Goal: Task Accomplishment & Management: Use online tool/utility

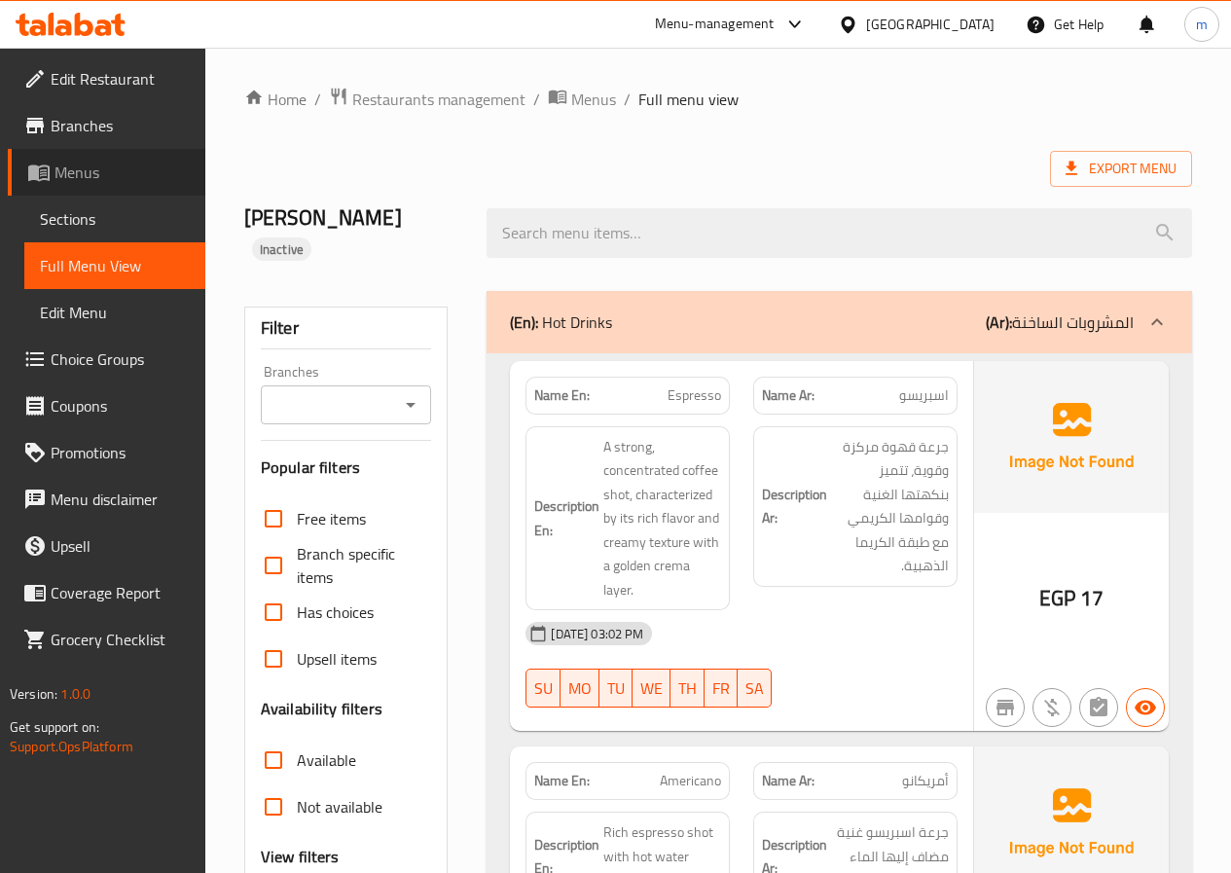
click at [72, 177] on span "Menus" at bounding box center [122, 172] width 135 height 23
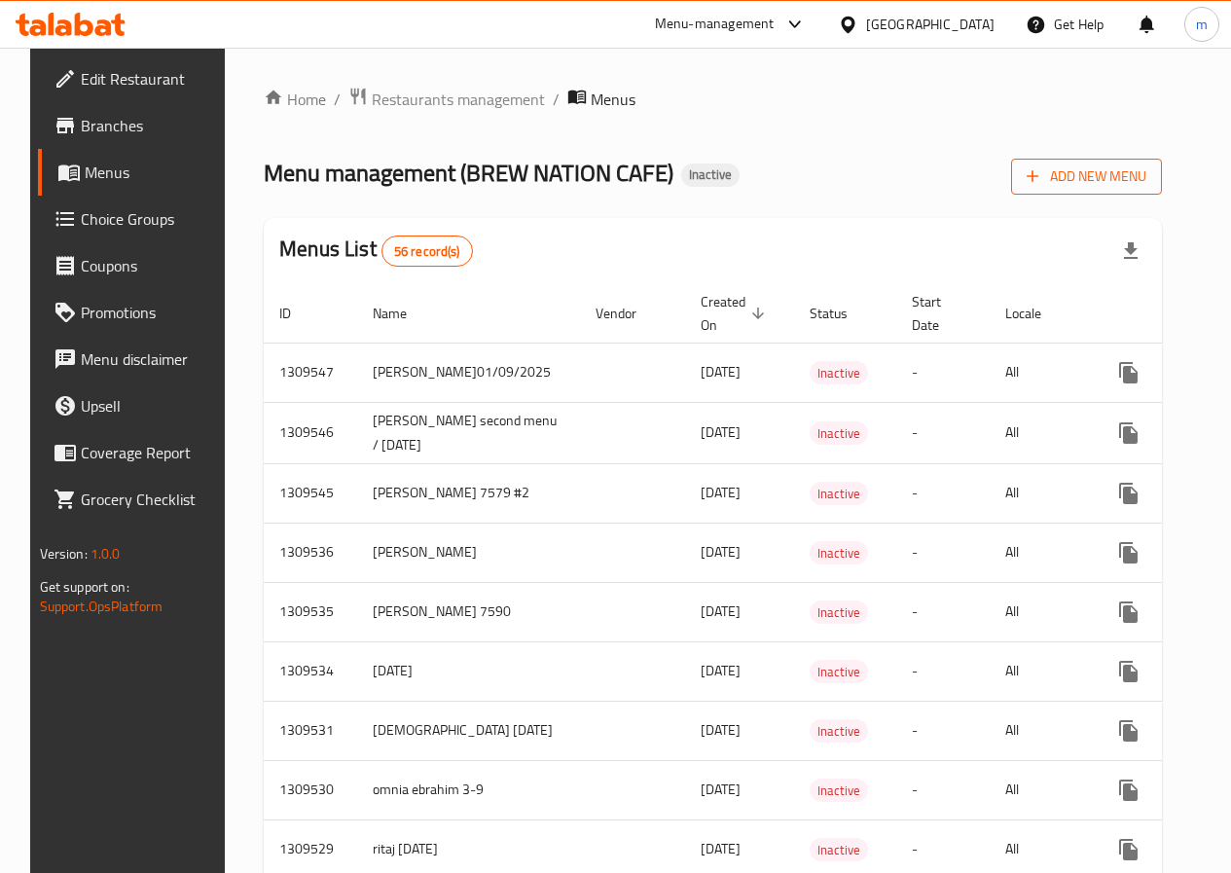
click at [1104, 162] on button "Add New Menu" at bounding box center [1086, 177] width 151 height 36
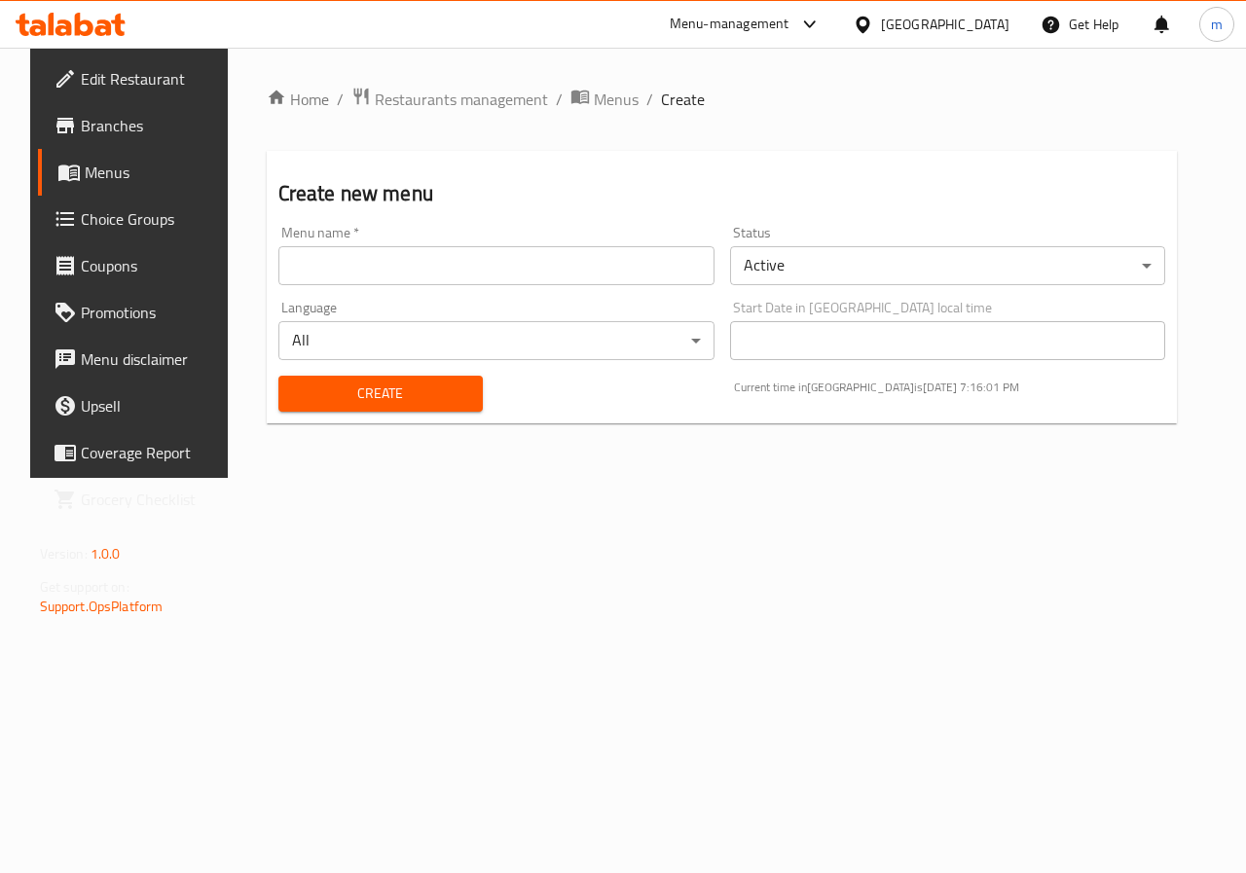
click at [929, 259] on body "​ Menu-management [GEOGRAPHIC_DATA] Get Help m Edit Restaurant Branches Menus C…" at bounding box center [623, 460] width 1246 height 825
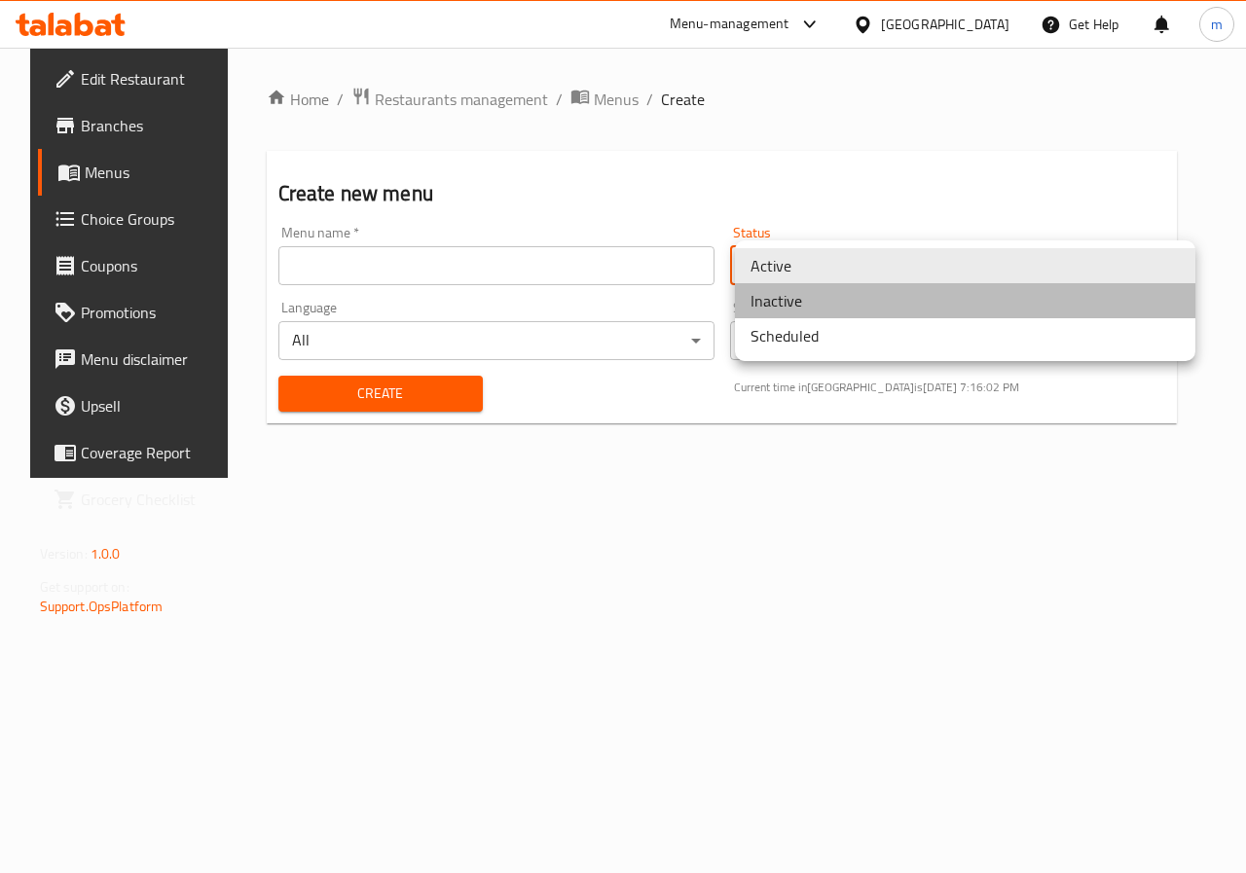
click at [904, 303] on li "Inactive" at bounding box center [965, 300] width 460 height 35
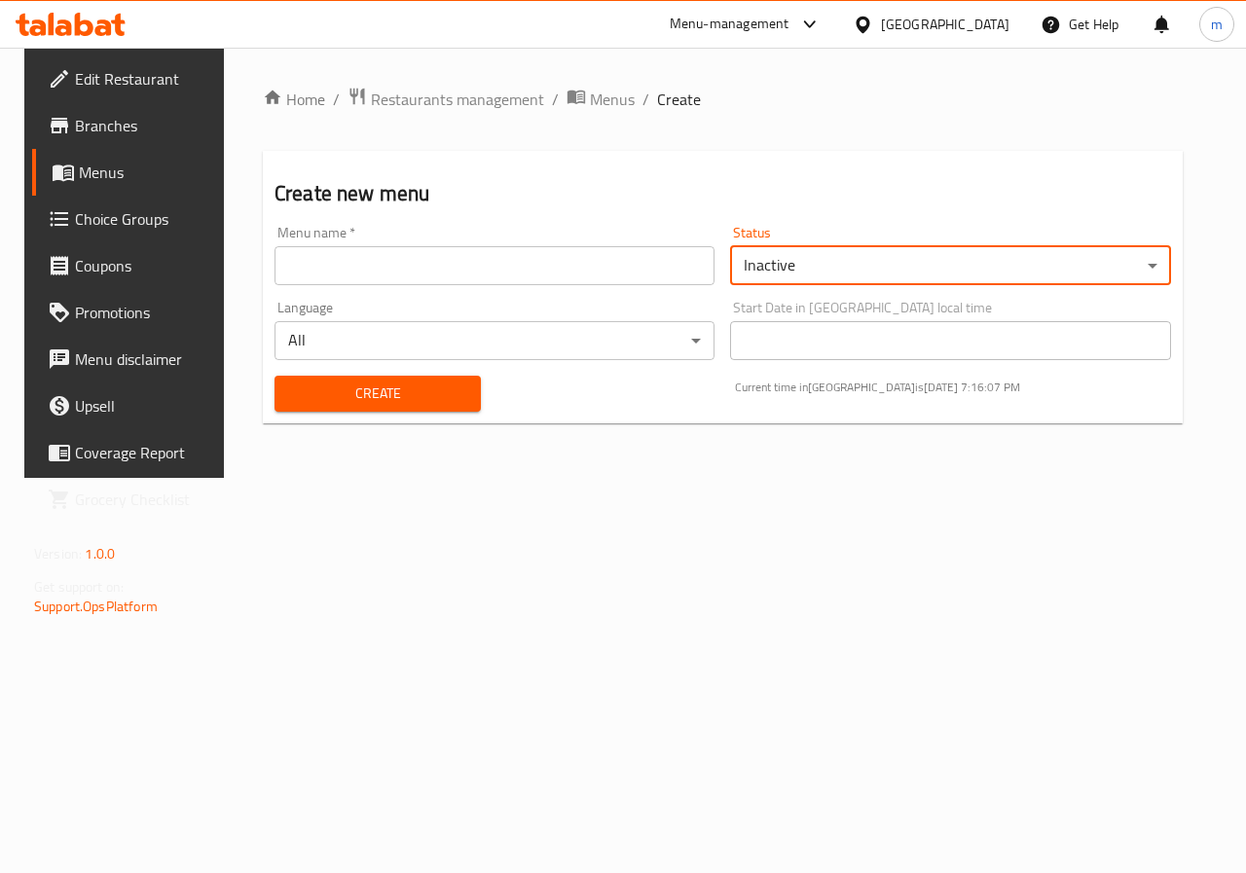
click at [375, 242] on div "Menu name   * Menu name *" at bounding box center [494, 255] width 440 height 59
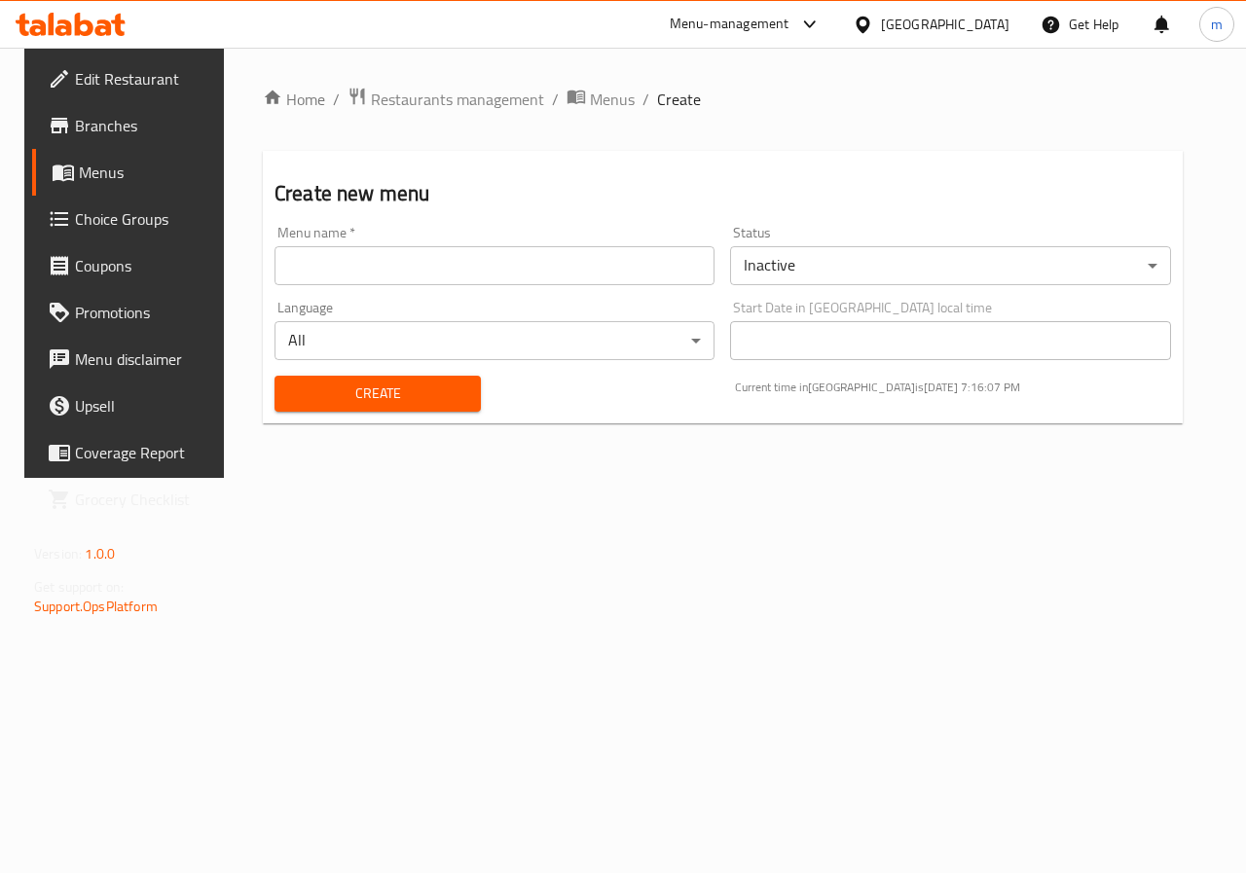
click at [375, 257] on input "text" at bounding box center [494, 265] width 440 height 39
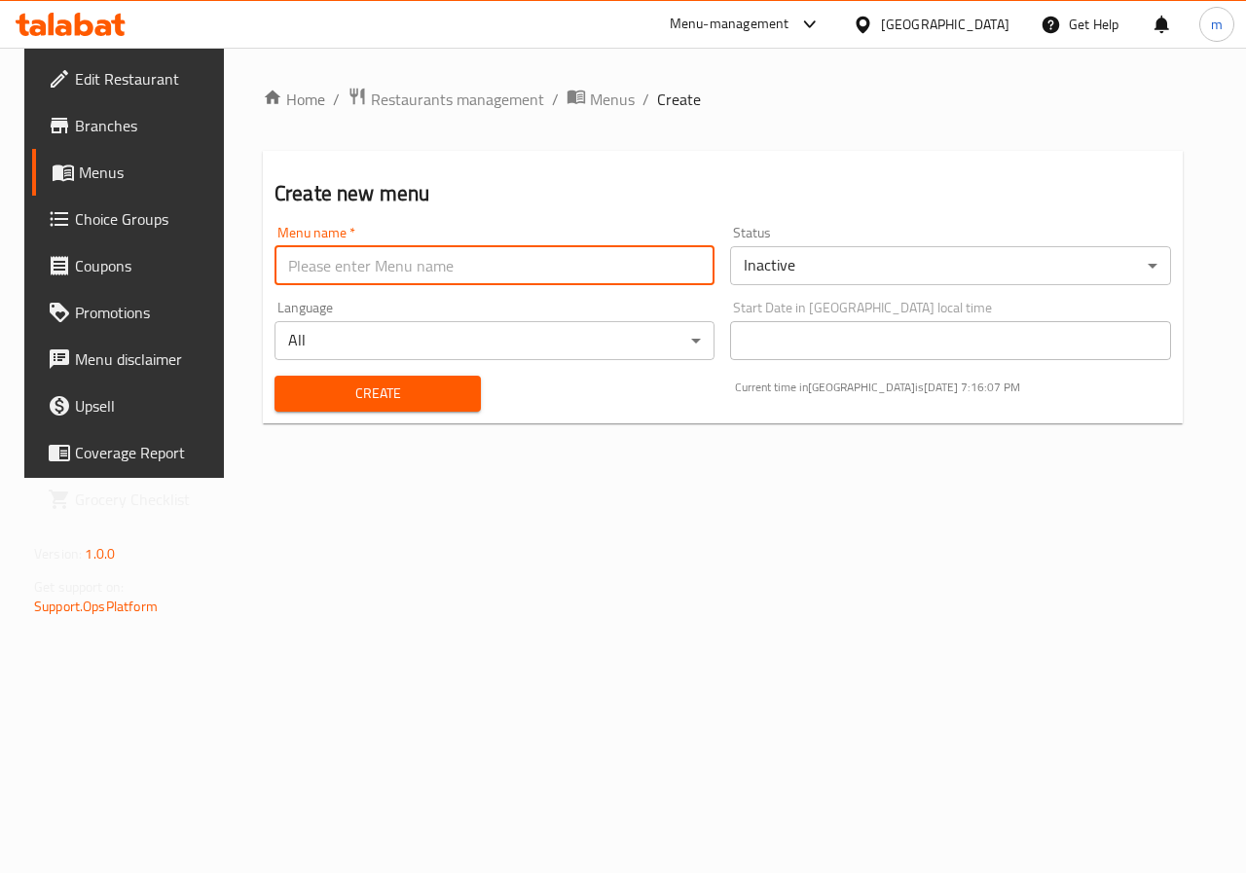
click at [375, 257] on input "text" at bounding box center [494, 265] width 440 height 39
type input "mo raouf 2"
click at [422, 396] on span "Create" at bounding box center [377, 394] width 175 height 24
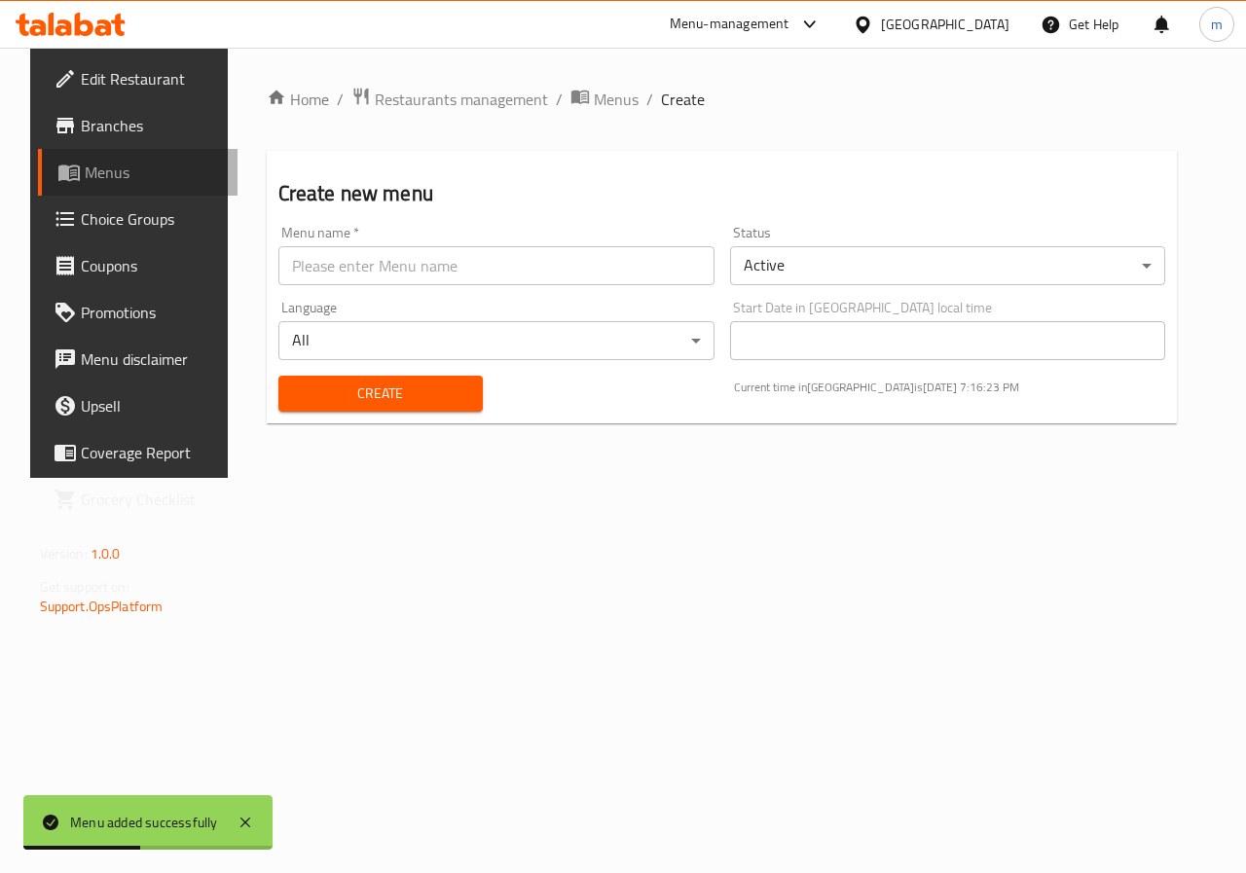
click at [85, 174] on span "Menus" at bounding box center [154, 172] width 138 height 23
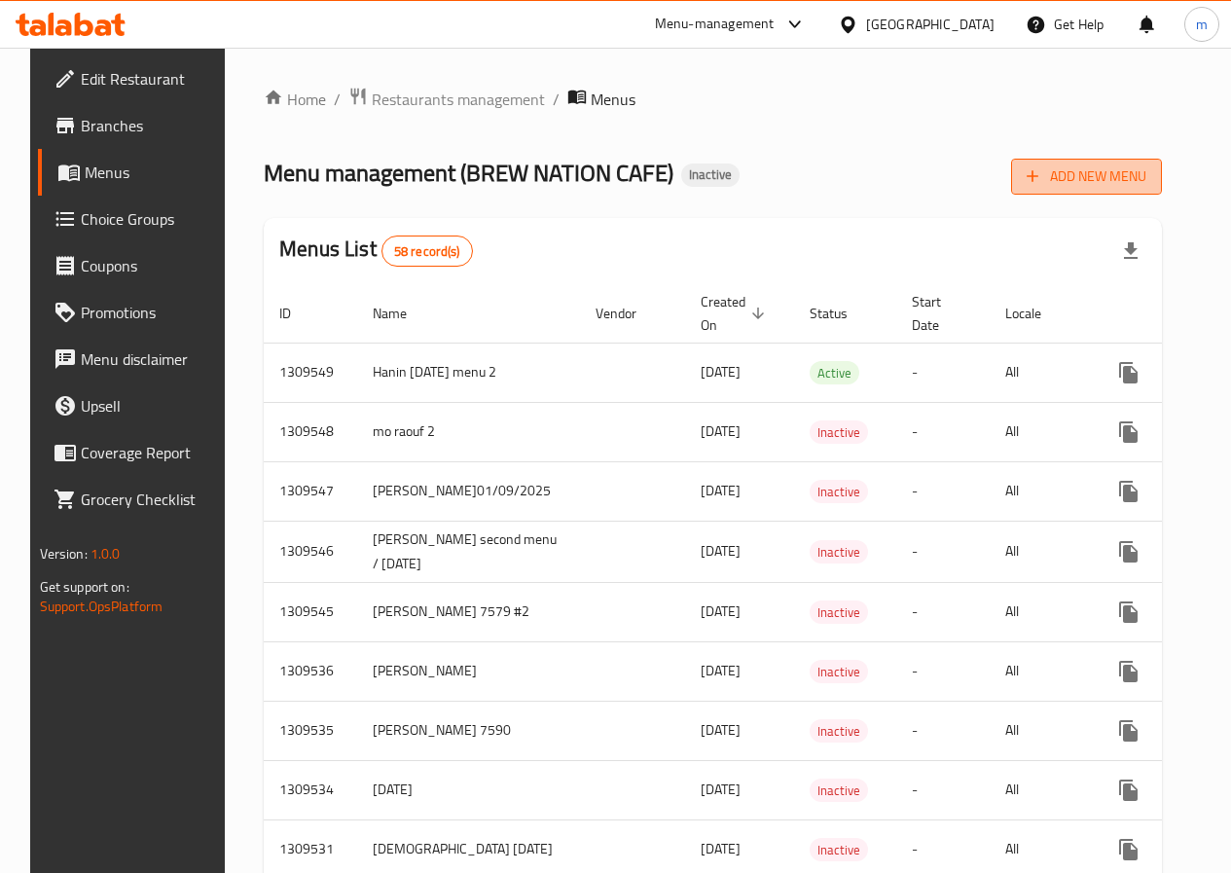
click at [1114, 168] on span "Add New Menu" at bounding box center [1087, 176] width 120 height 24
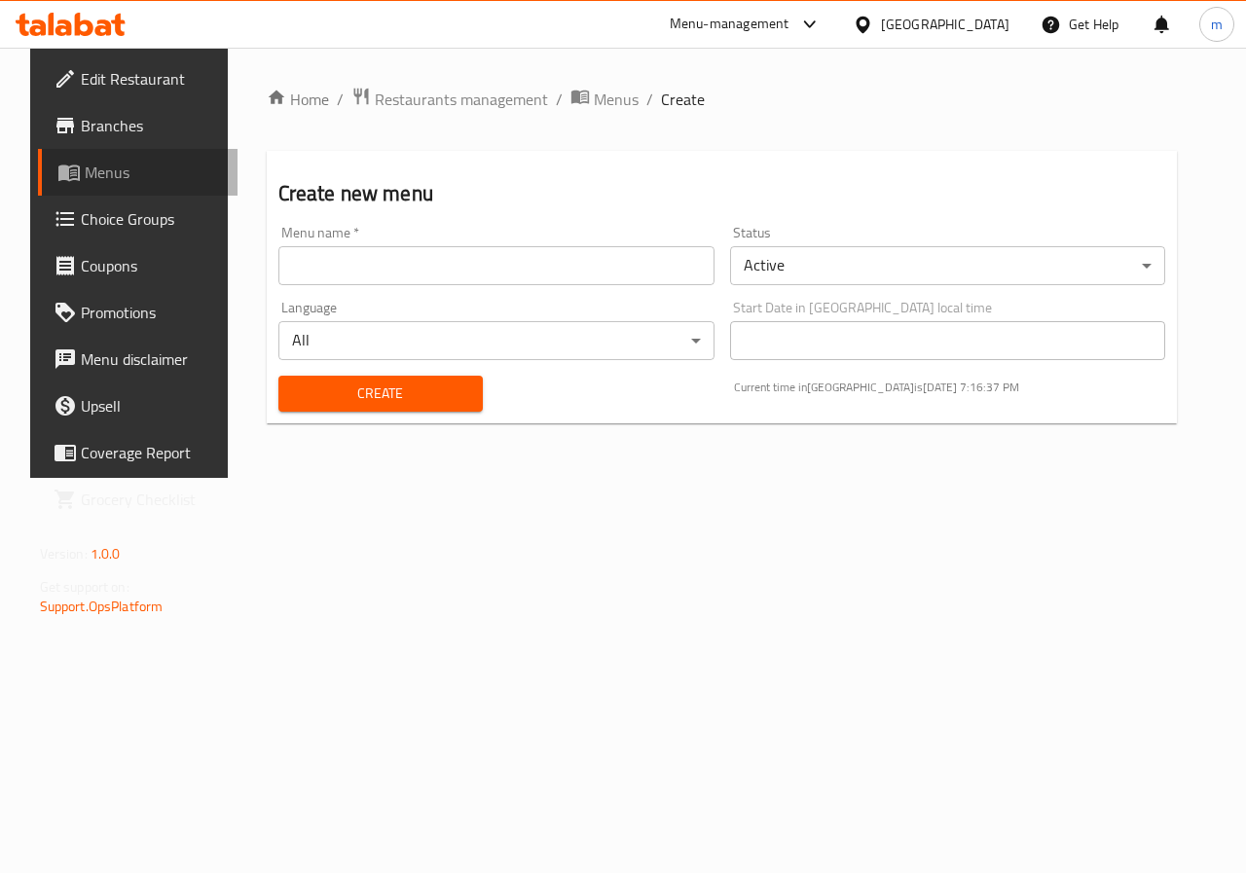
click at [85, 178] on span "Menus" at bounding box center [154, 172] width 138 height 23
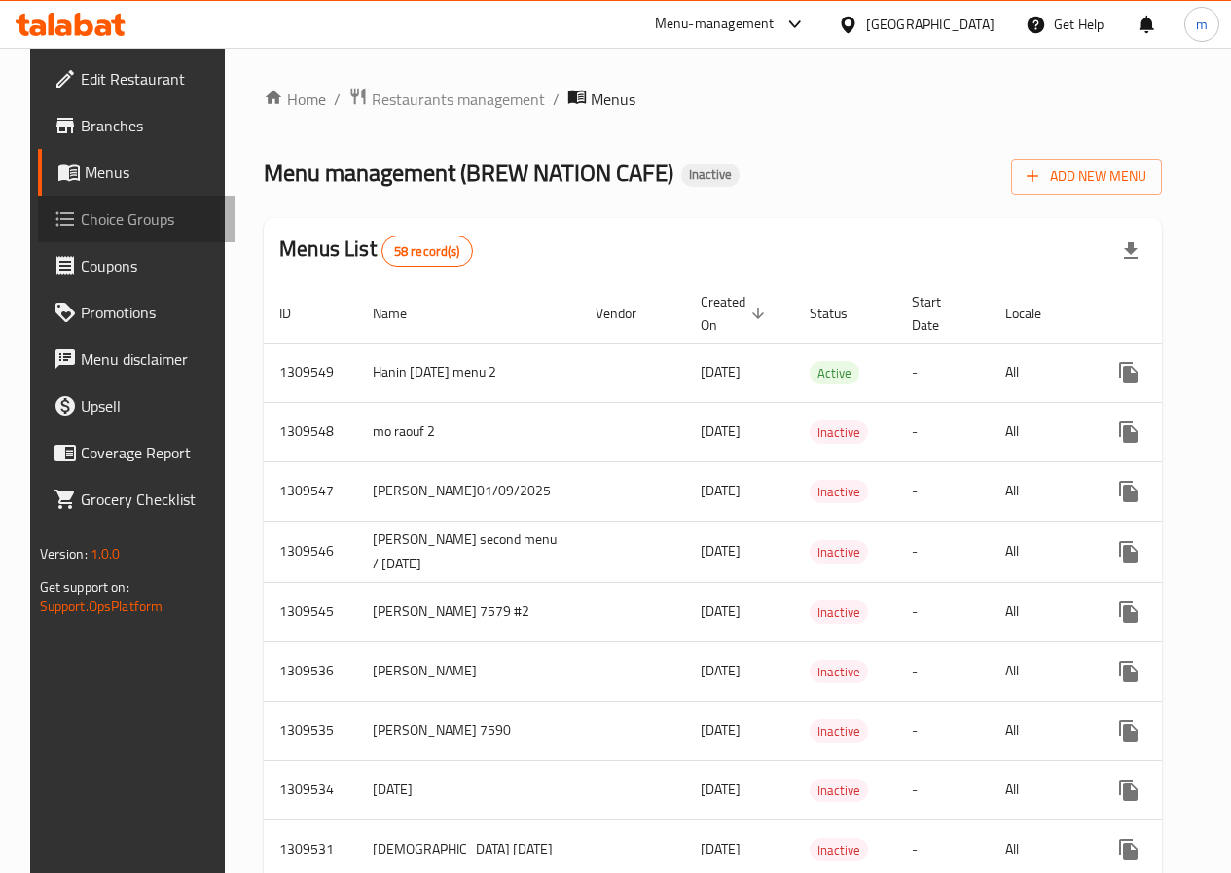
click at [87, 225] on span "Choice Groups" at bounding box center [150, 218] width 139 height 23
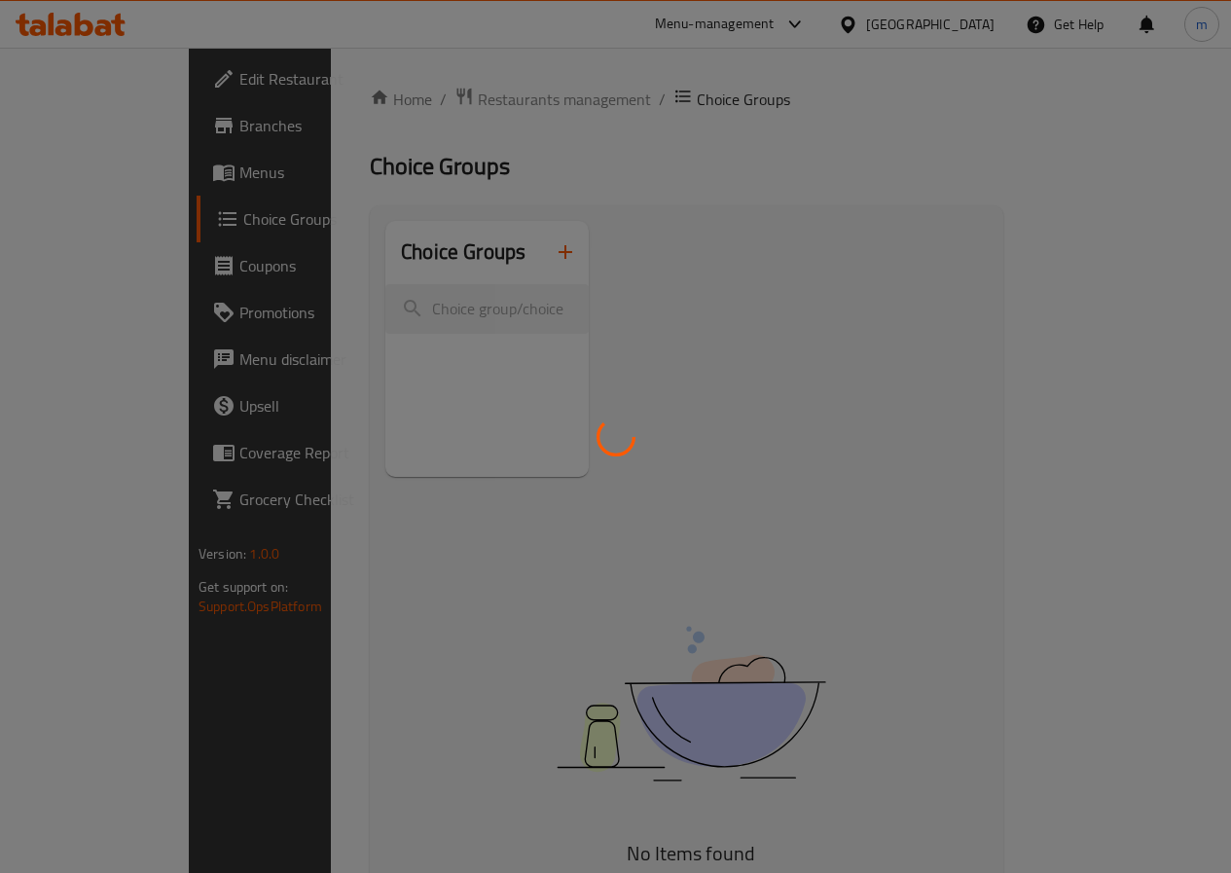
click at [101, 182] on div at bounding box center [615, 436] width 1231 height 873
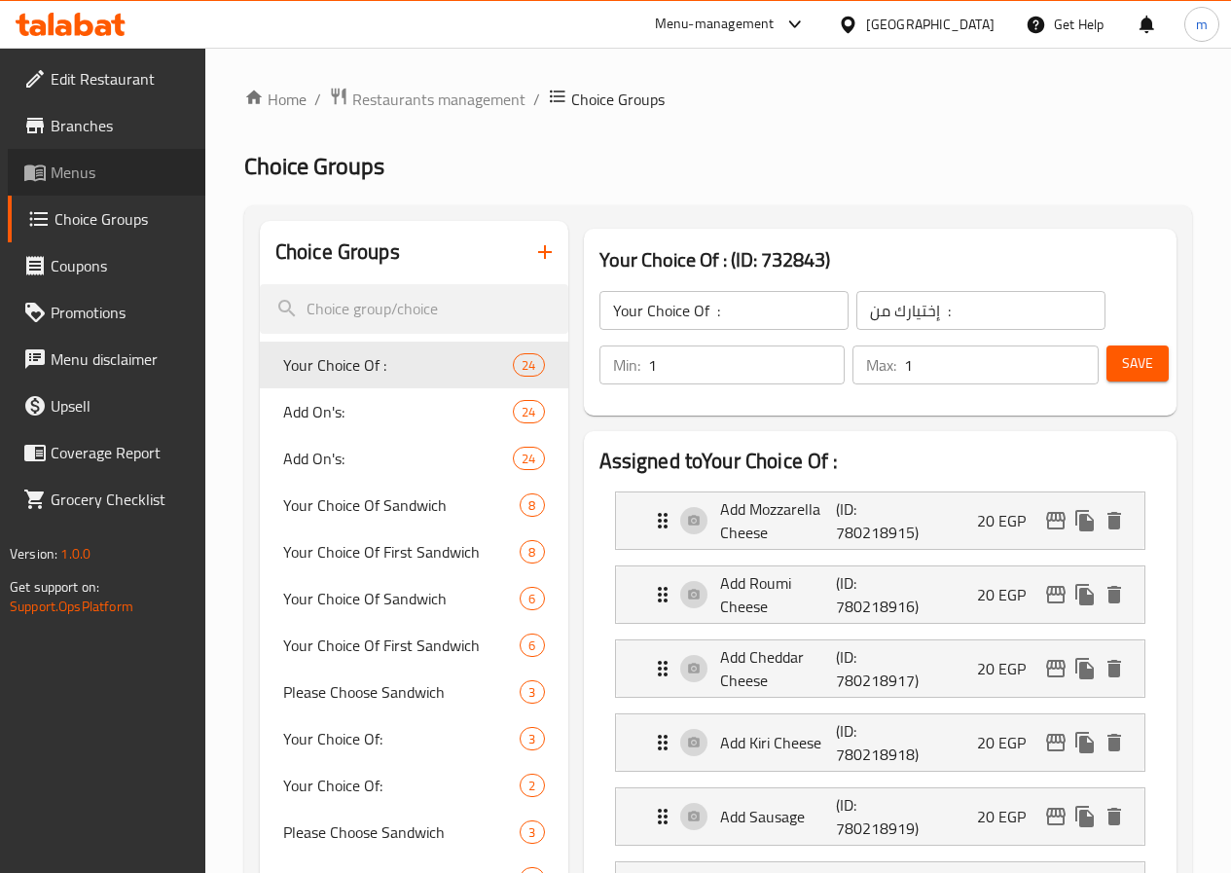
click at [86, 178] on span "Menus" at bounding box center [120, 172] width 139 height 23
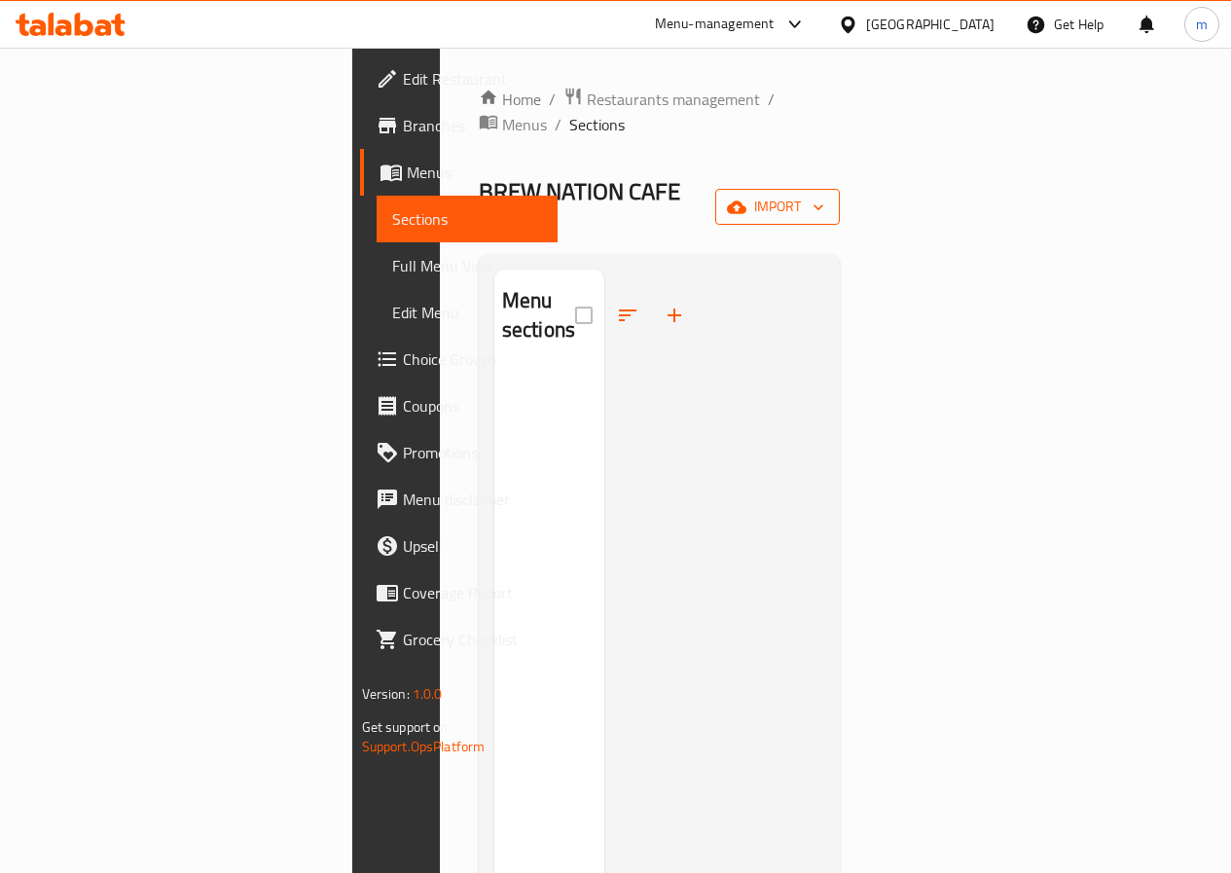
click at [824, 195] on span "import" at bounding box center [777, 207] width 93 height 24
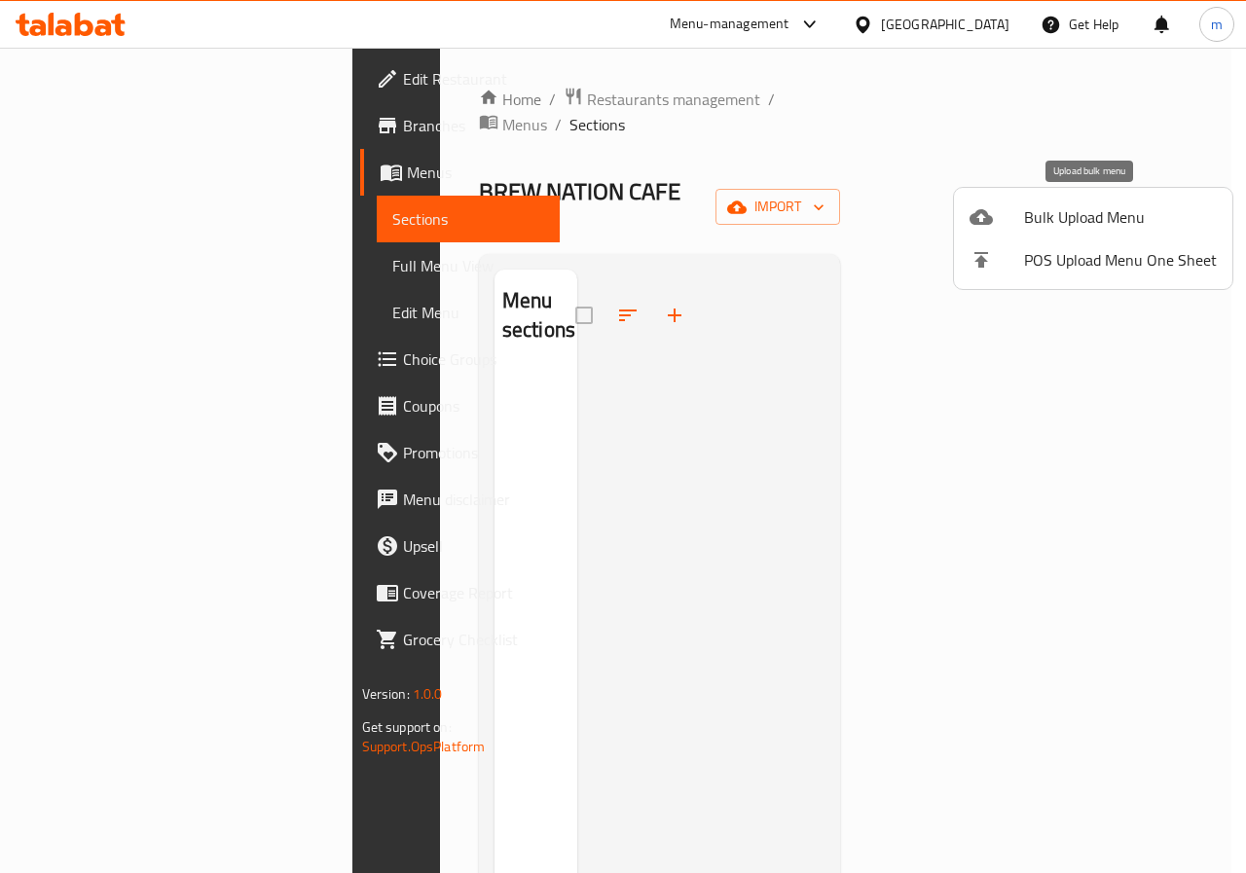
click at [1086, 218] on span "Bulk Upload Menu" at bounding box center [1120, 216] width 193 height 23
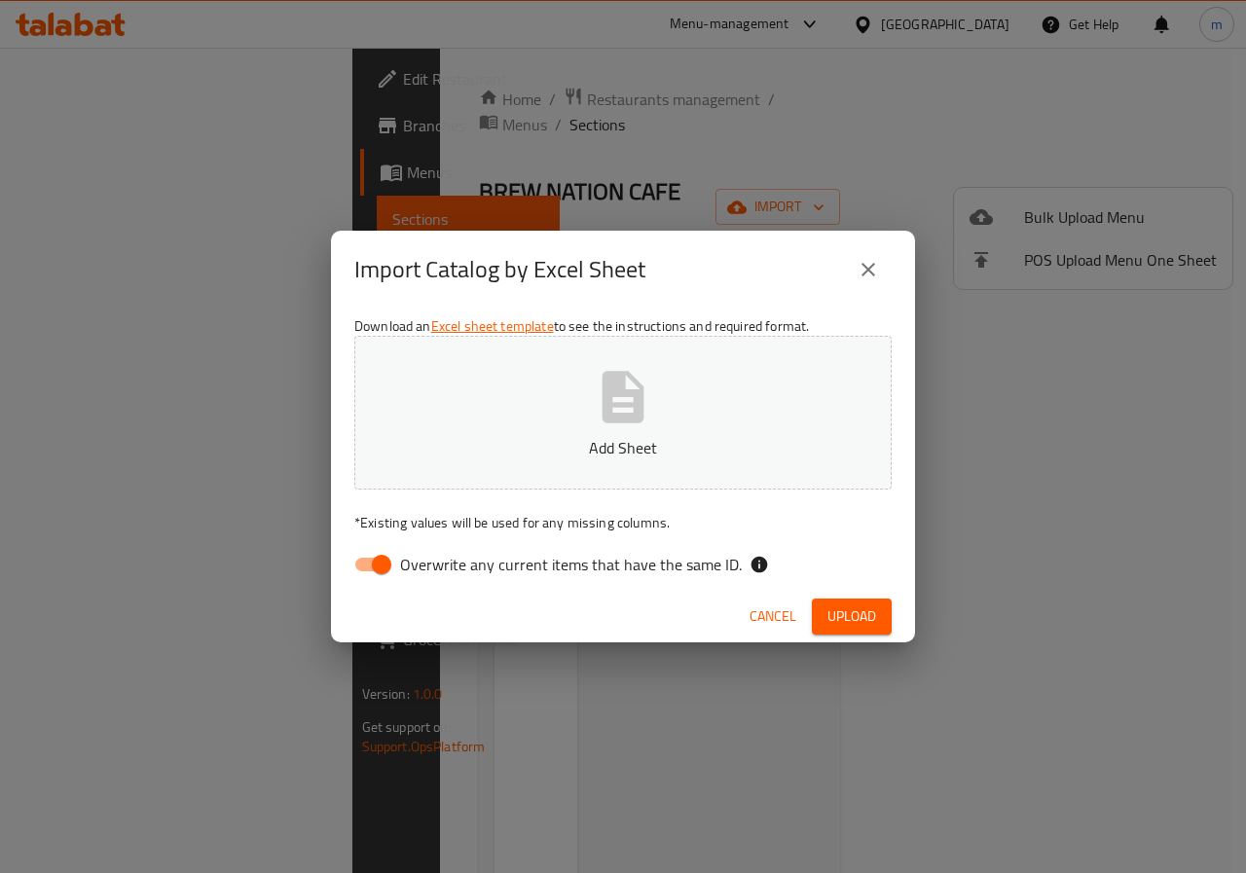
click at [631, 412] on icon "button" at bounding box center [623, 397] width 62 height 62
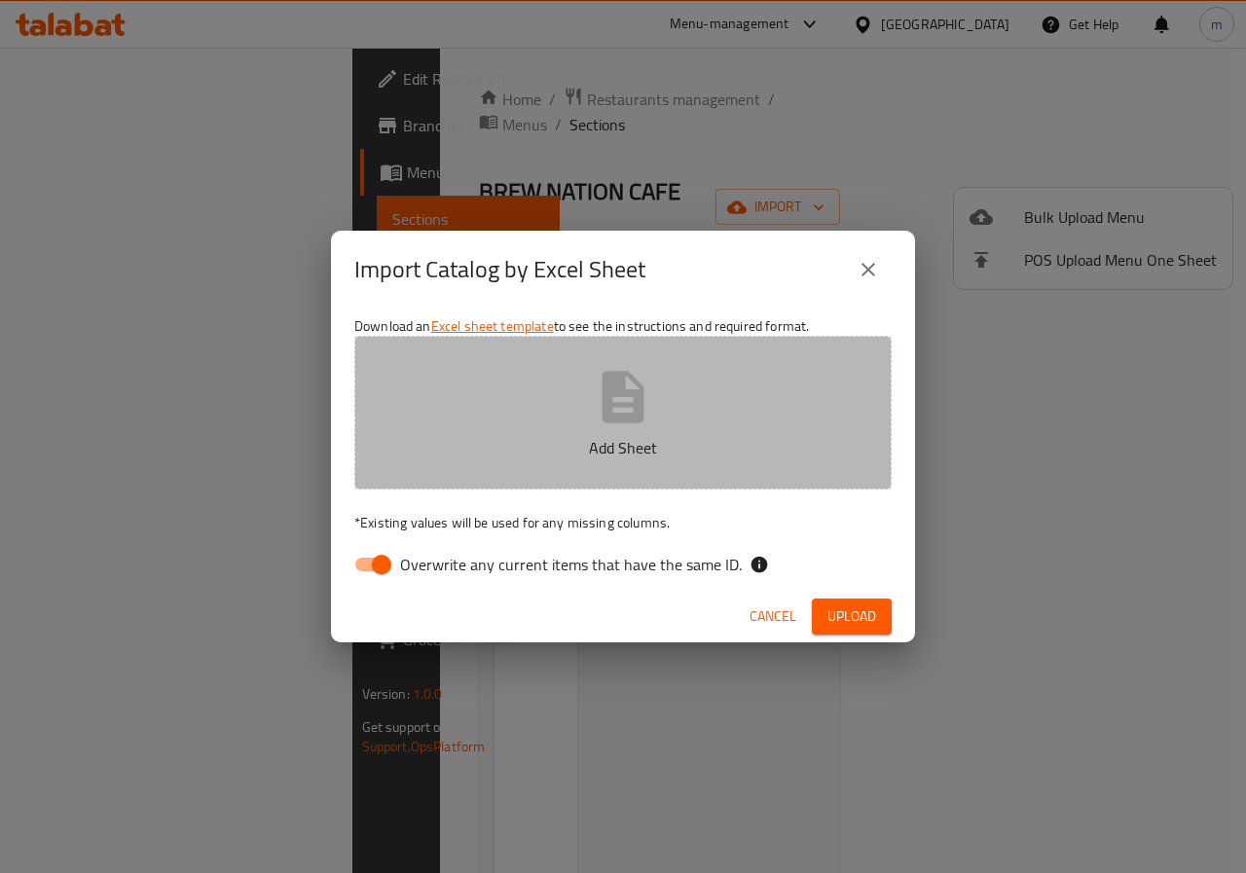
click at [615, 390] on icon "button" at bounding box center [623, 397] width 42 height 52
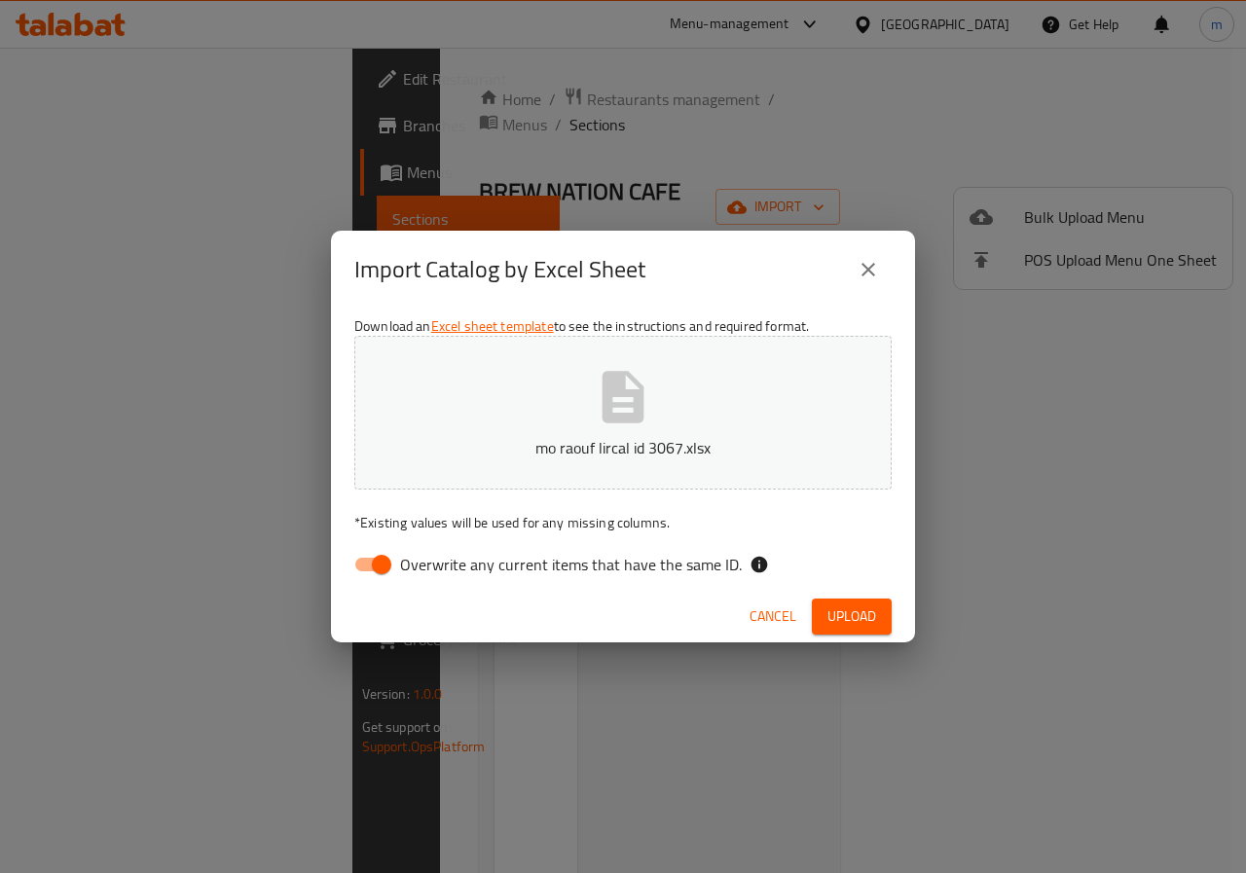
click at [886, 615] on button "Upload" at bounding box center [852, 617] width 80 height 36
click at [859, 622] on span "Upload" at bounding box center [851, 616] width 49 height 24
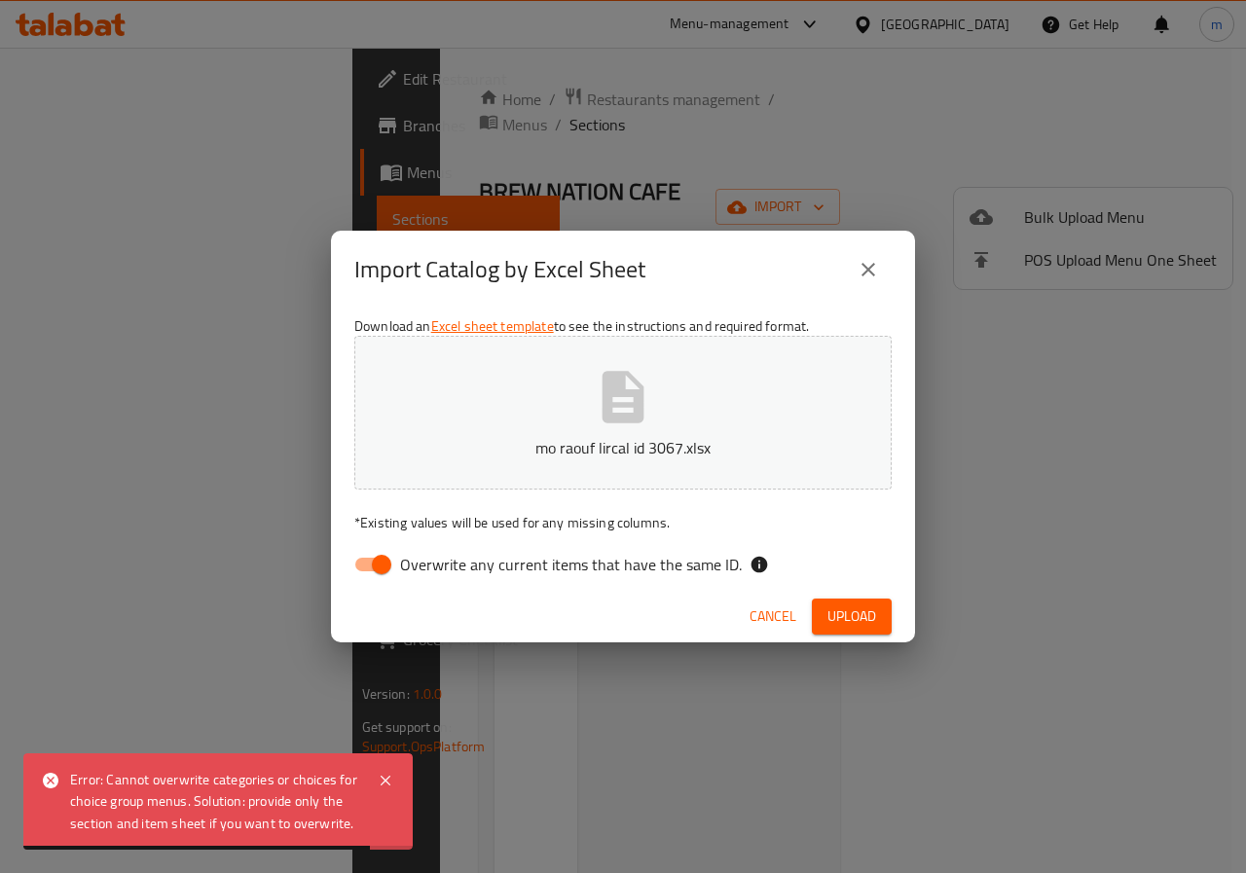
click at [365, 567] on input "Overwrite any current items that have the same ID." at bounding box center [381, 564] width 111 height 37
checkbox input "false"
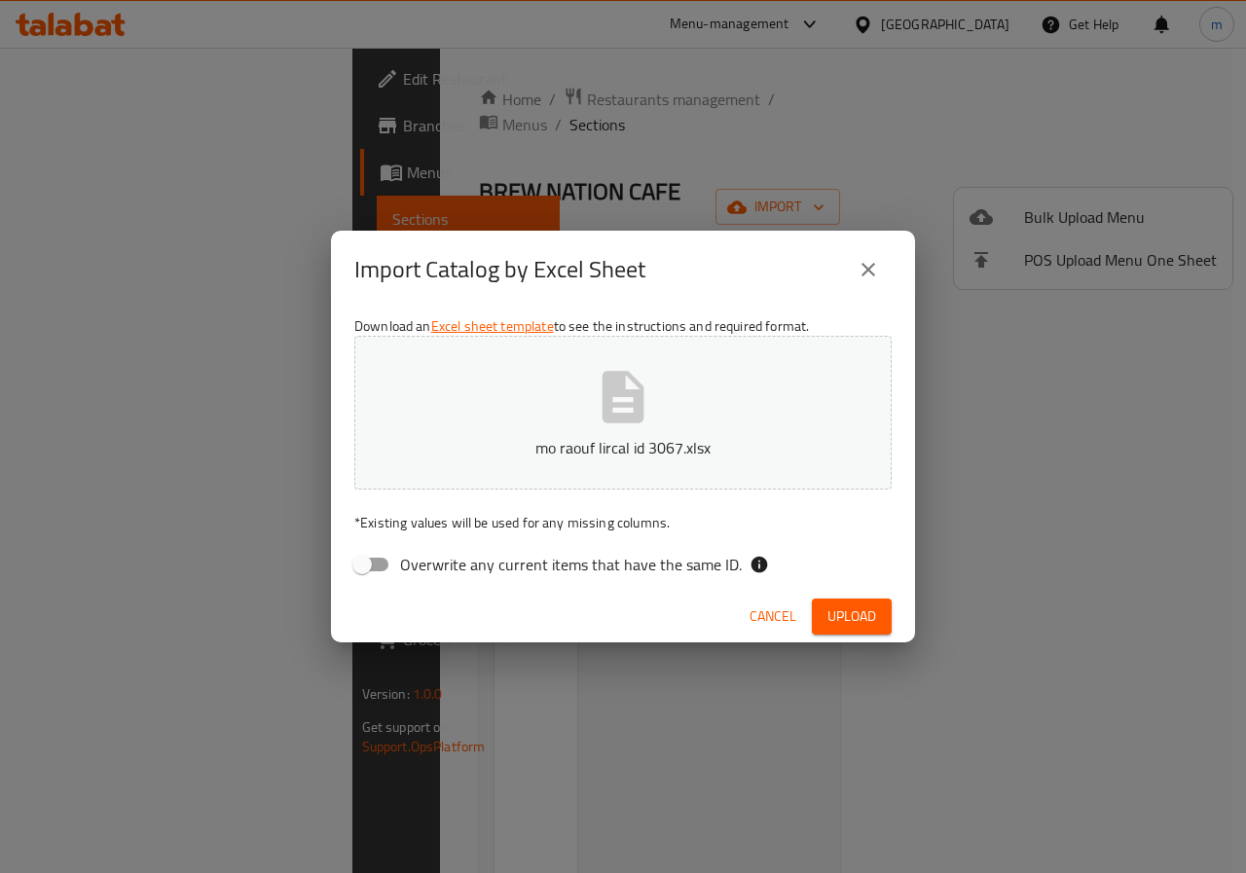
click at [845, 624] on span "Upload" at bounding box center [851, 616] width 49 height 24
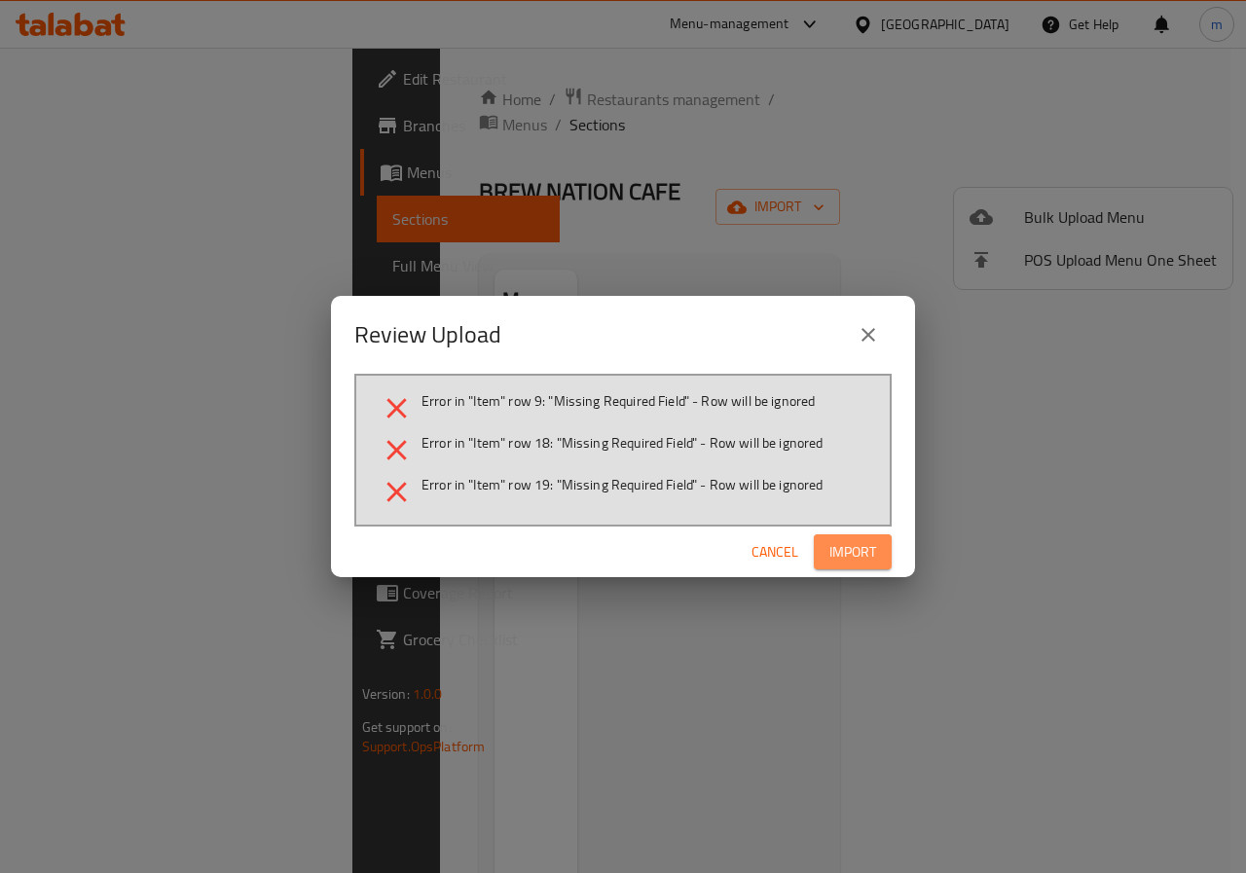
click at [855, 557] on span "Import" at bounding box center [852, 552] width 47 height 24
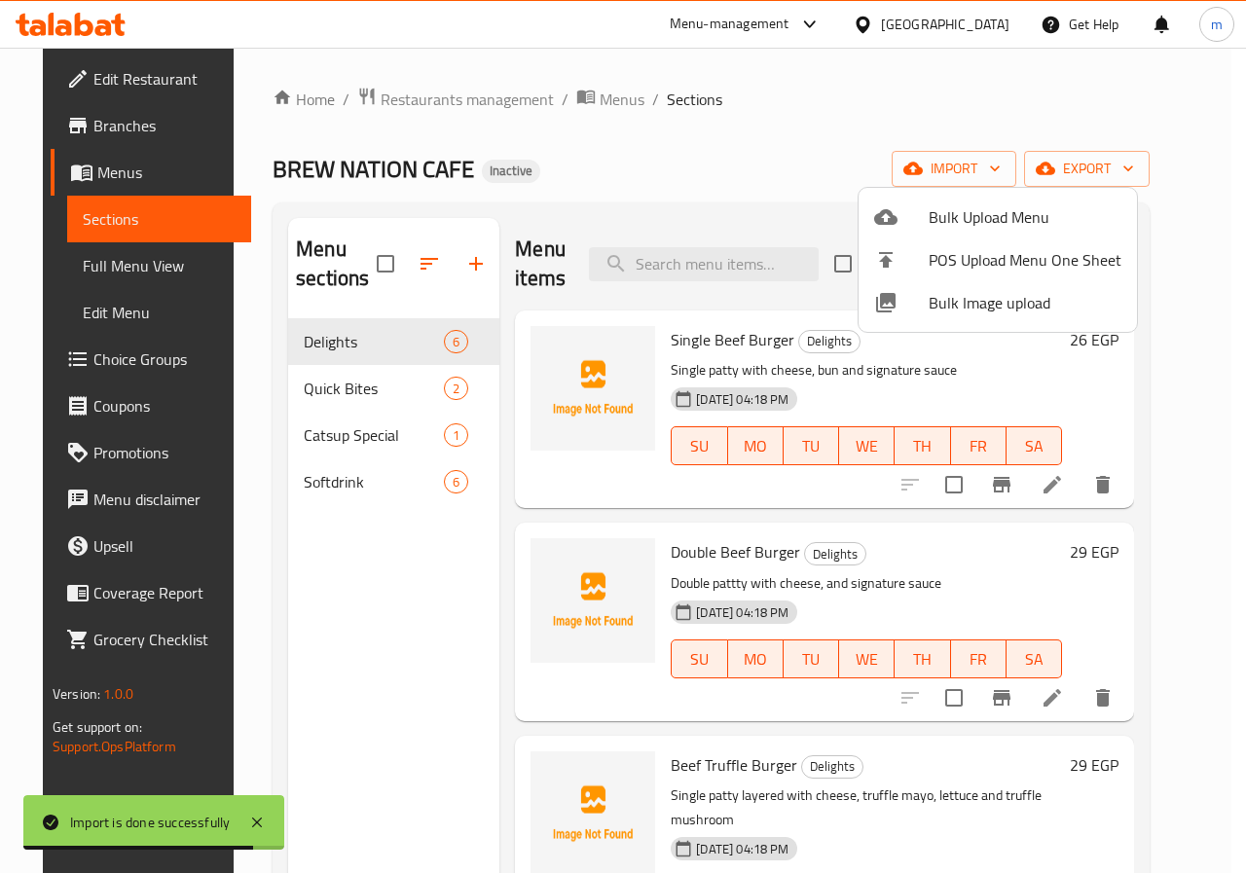
click at [774, 176] on div at bounding box center [623, 436] width 1246 height 873
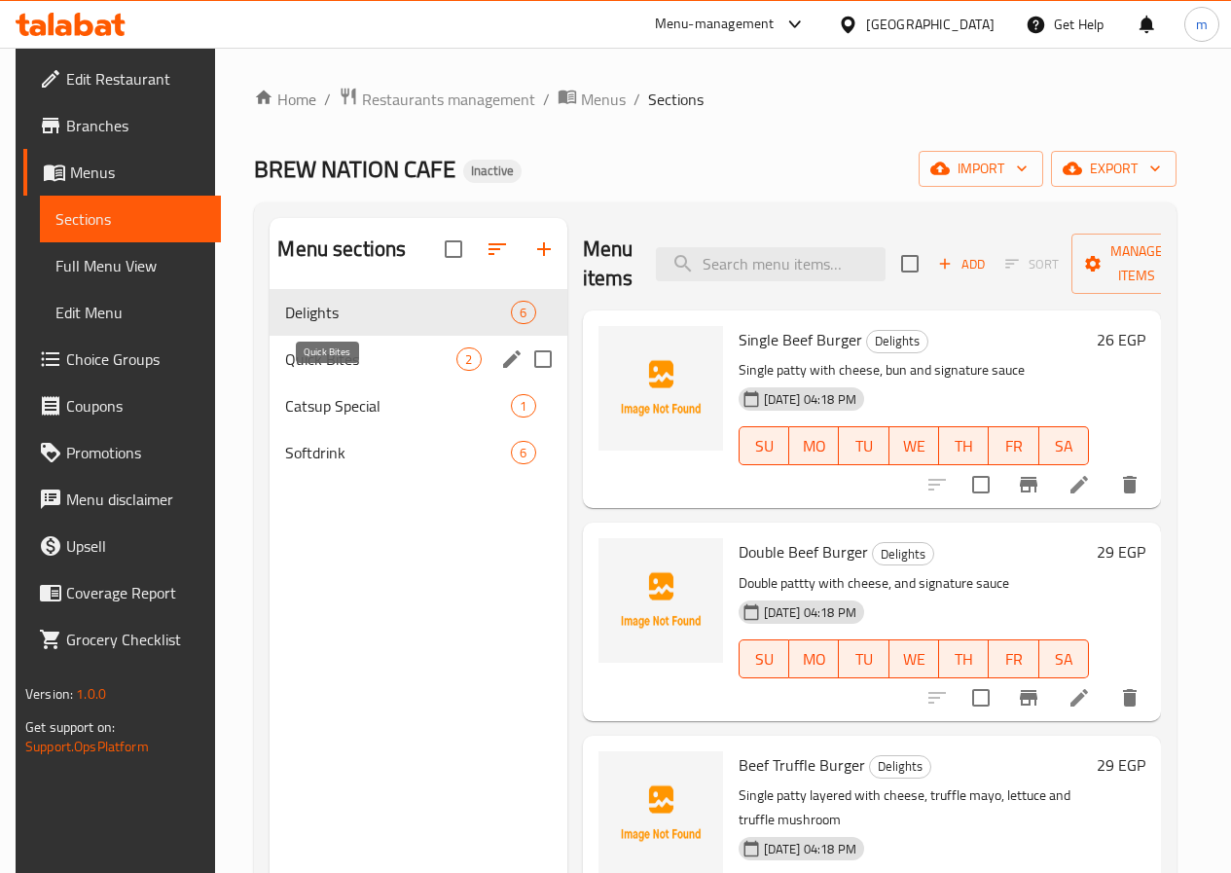
click at [352, 371] on span "Quick Bites" at bounding box center [370, 358] width 171 height 23
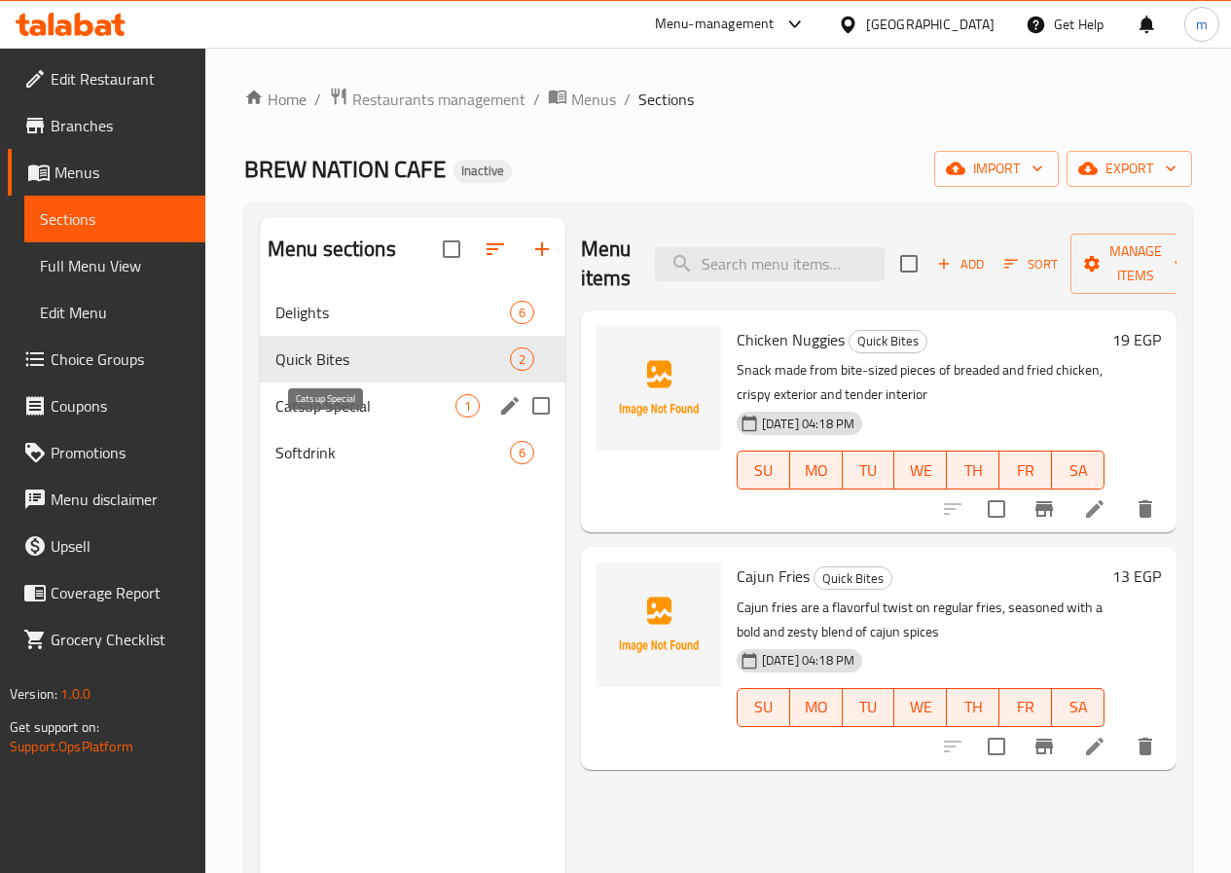
click at [309, 418] on span "Catsup Special" at bounding box center [365, 405] width 180 height 23
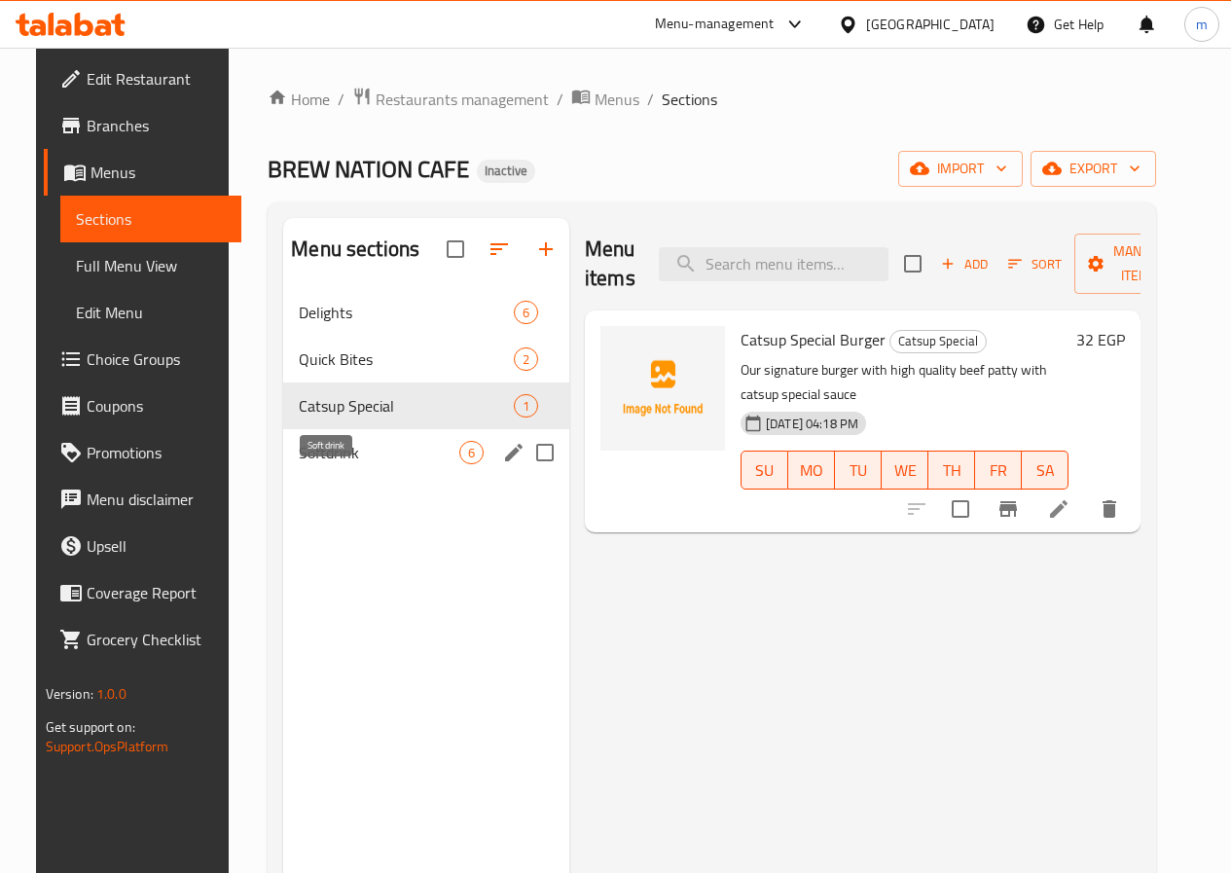
click at [307, 464] on span "Softdrink" at bounding box center [379, 452] width 161 height 23
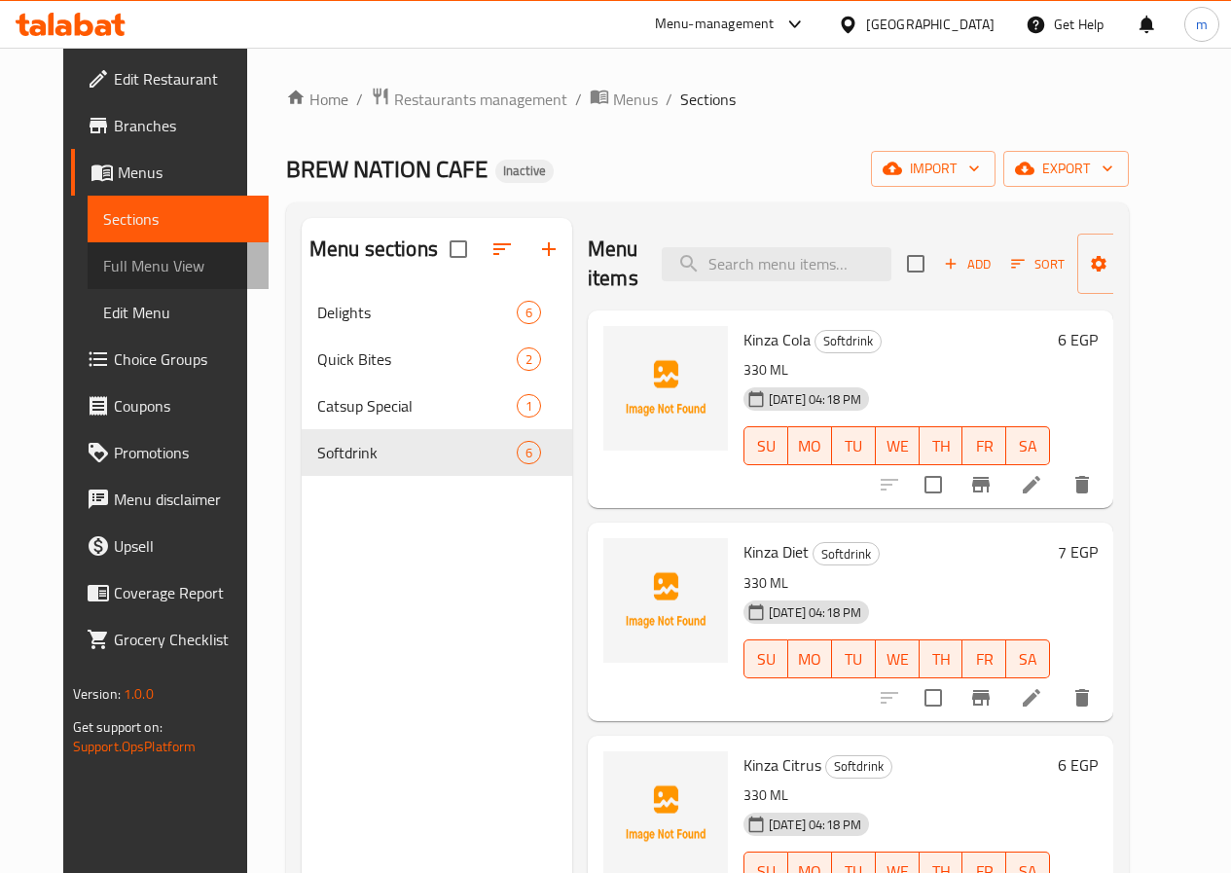
click at [120, 266] on span "Full Menu View" at bounding box center [178, 265] width 150 height 23
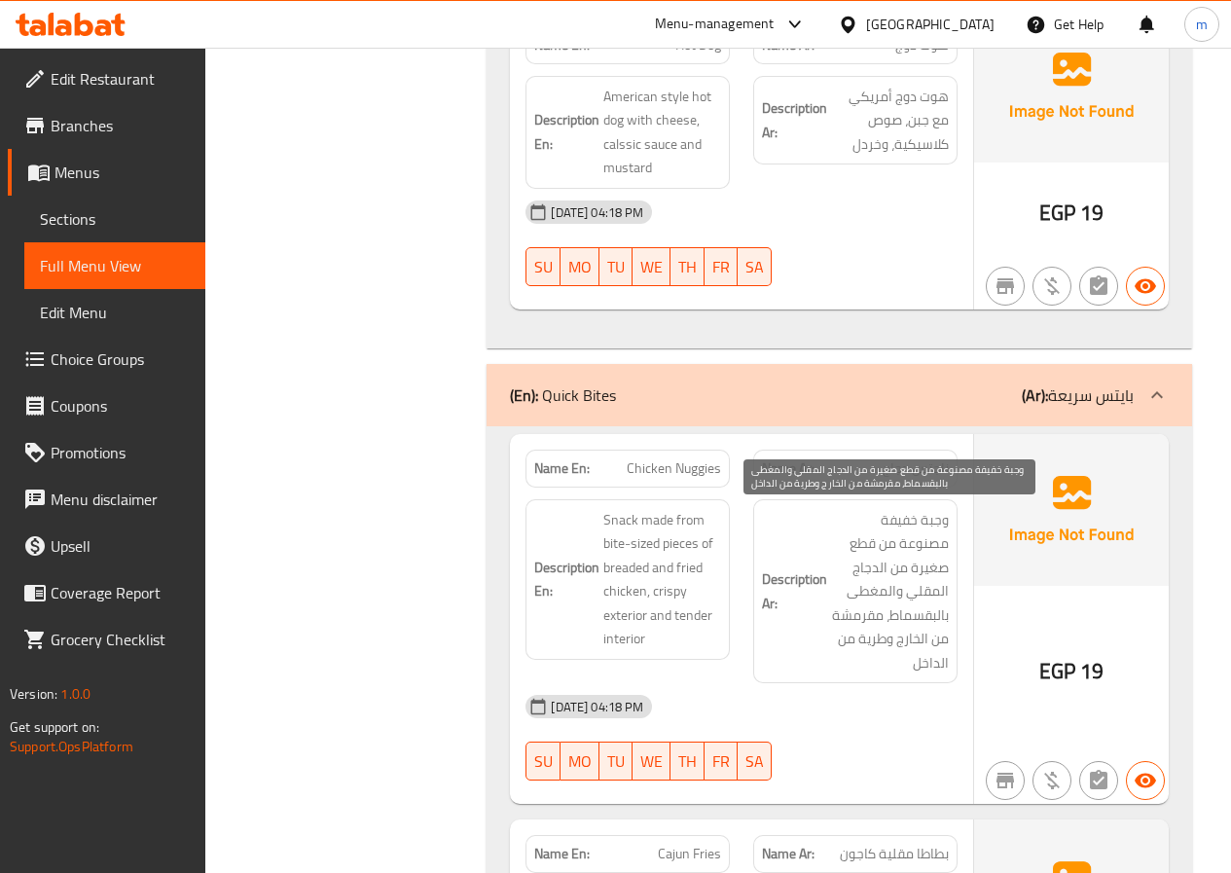
scroll to position [1946, 0]
